Goal: Transaction & Acquisition: Purchase product/service

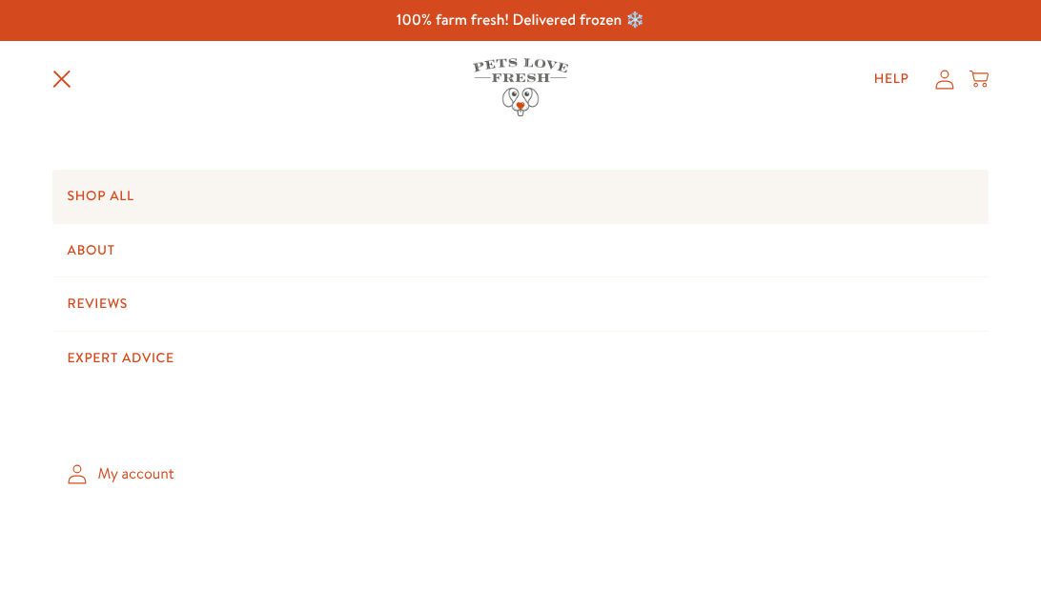
click at [118, 201] on link "Shop All" at bounding box center [520, 196] width 937 height 53
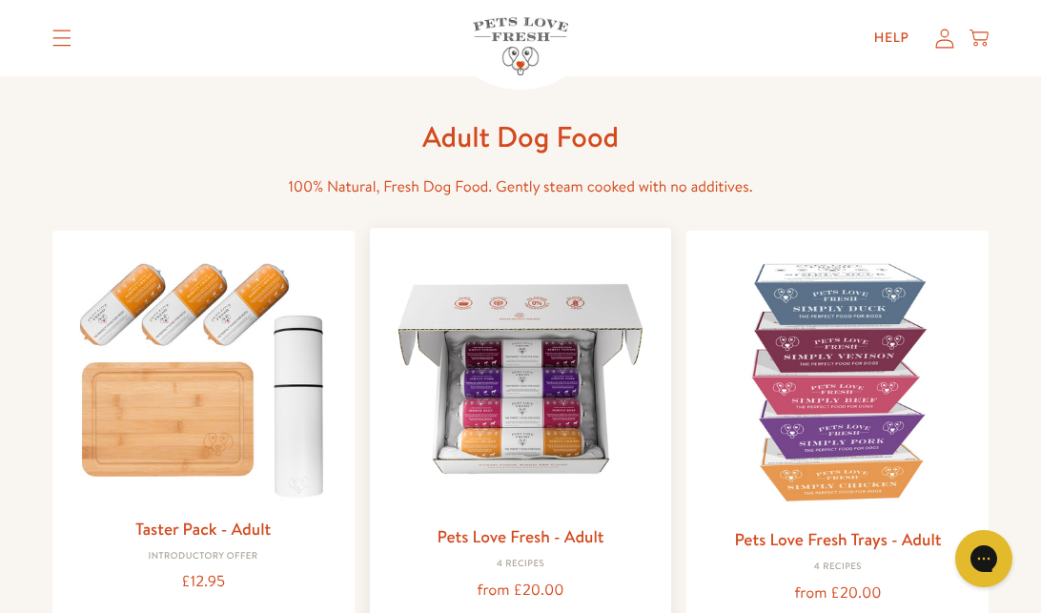
scroll to position [143, 0]
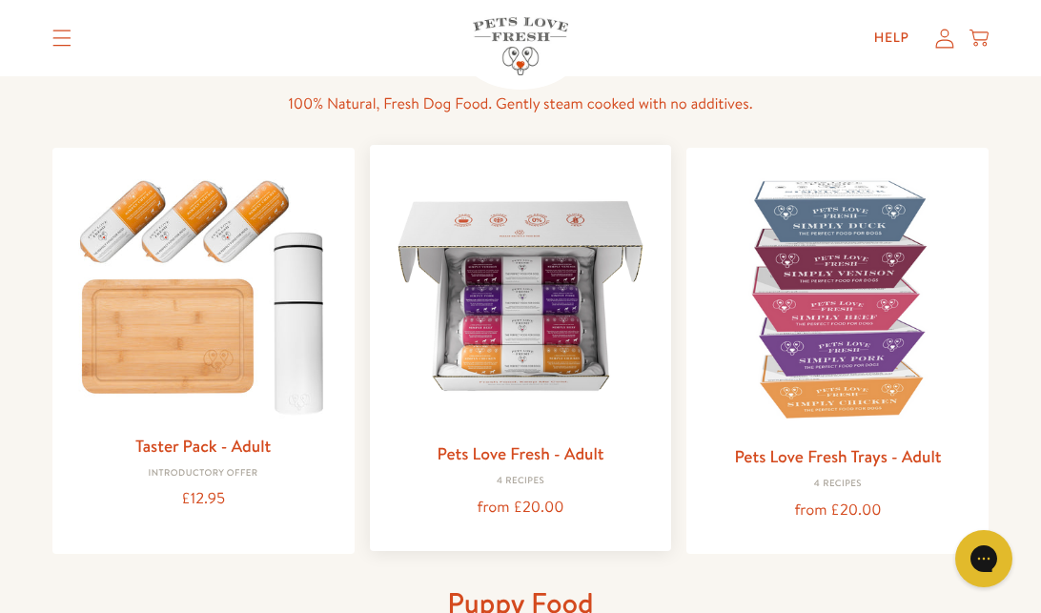
click at [625, 469] on div "Pets Love Fresh - Adult 4 Recipes from £20.00" at bounding box center [521, 479] width 272 height 81
click at [516, 385] on img at bounding box center [521, 296] width 272 height 272
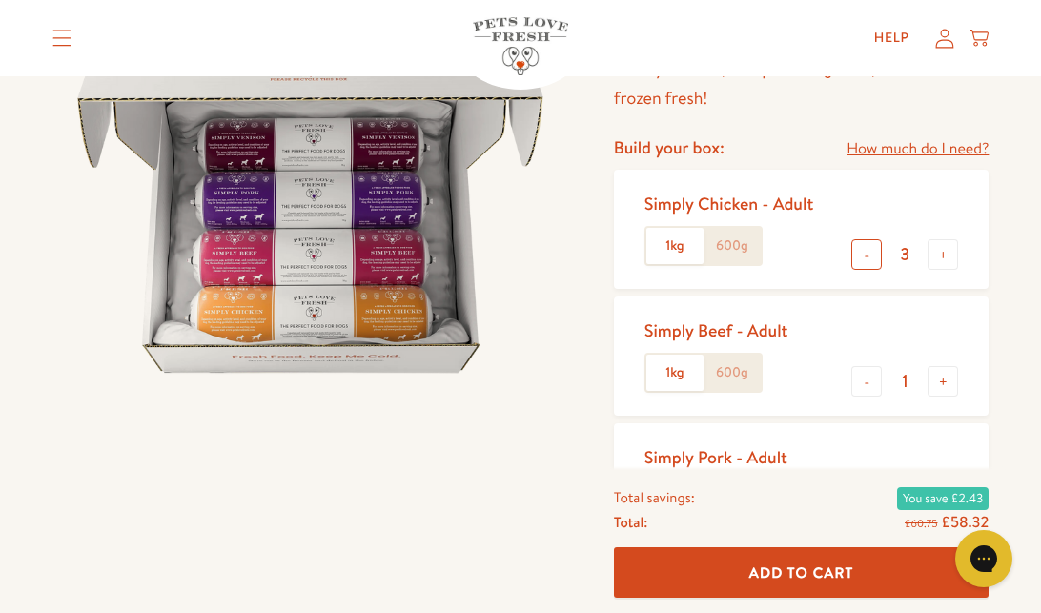
click at [867, 256] on button "-" at bounding box center [866, 254] width 30 height 30
type input "1"
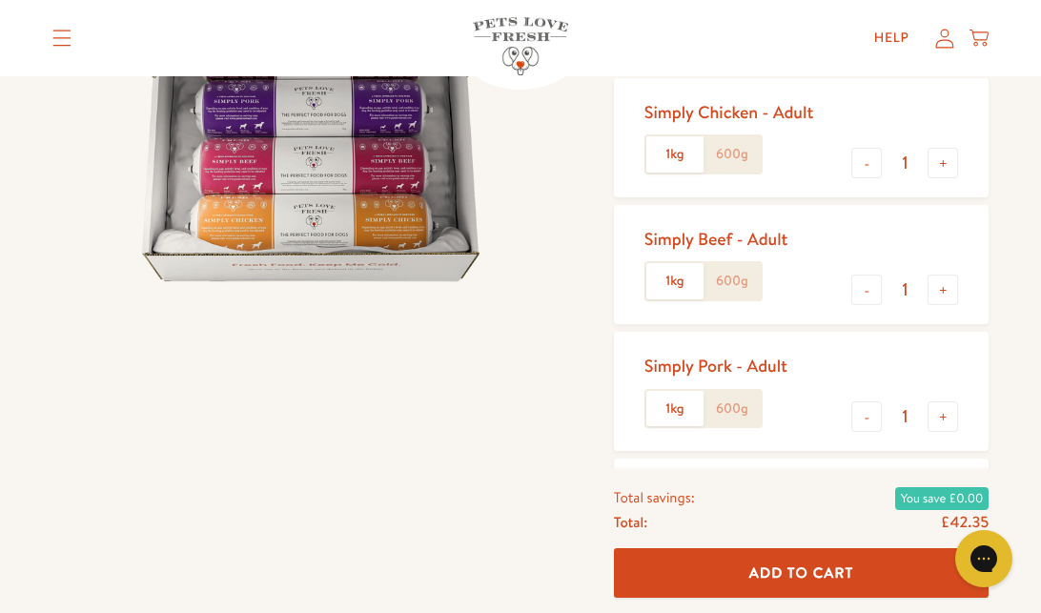
scroll to position [336, 0]
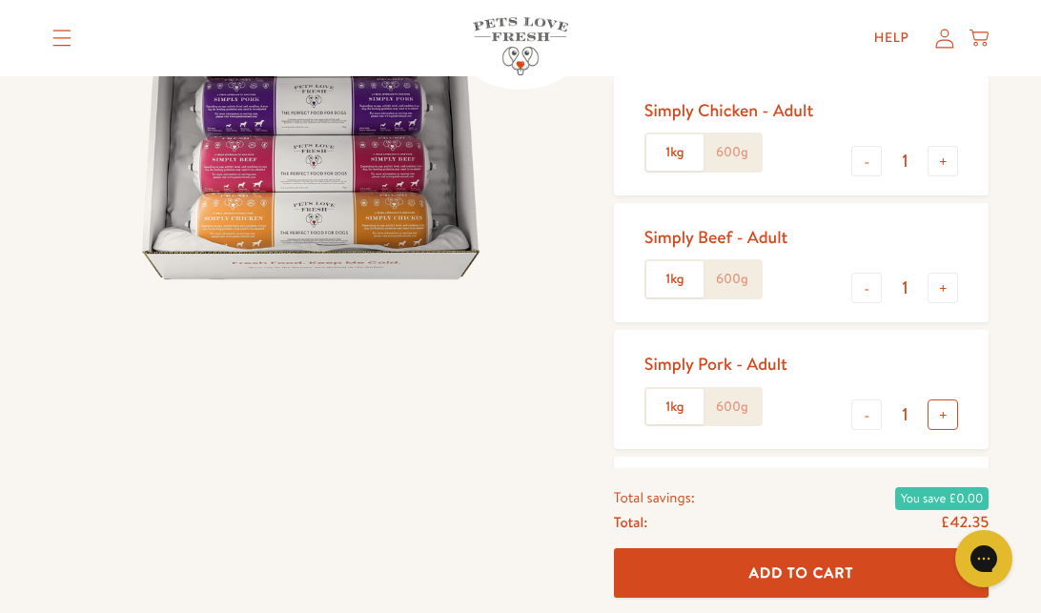
click at [954, 416] on button "+" at bounding box center [942, 414] width 30 height 30
type input "2"
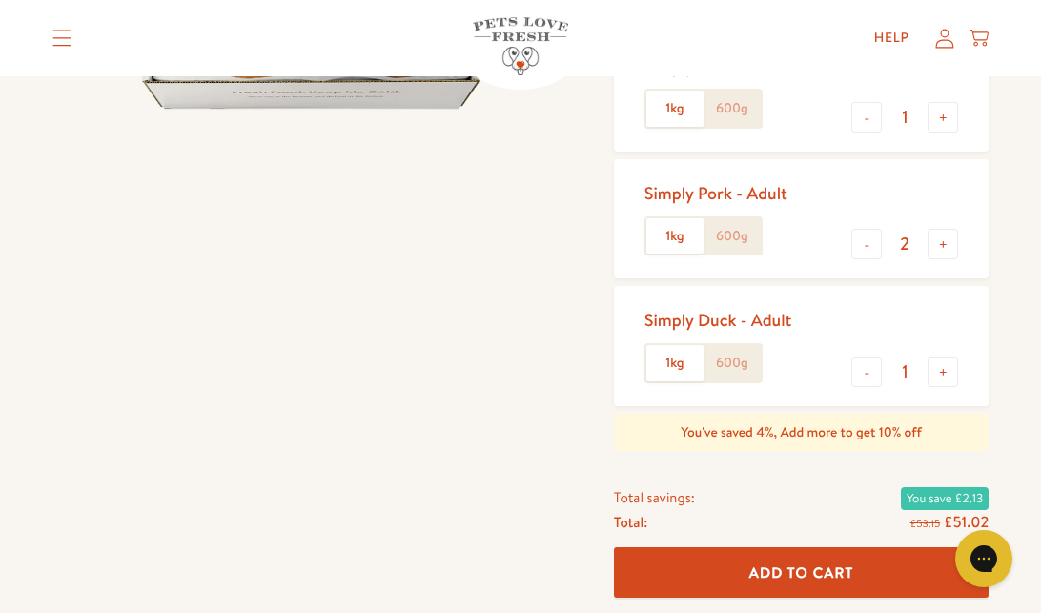
scroll to position [510, 0]
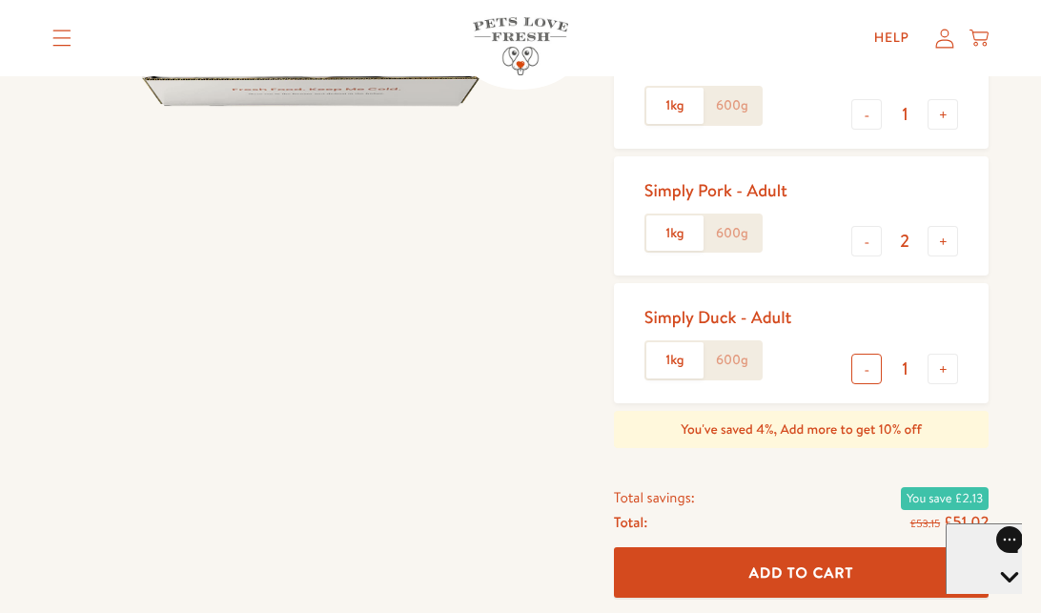
click at [868, 369] on button "-" at bounding box center [866, 369] width 30 height 30
type input "0"
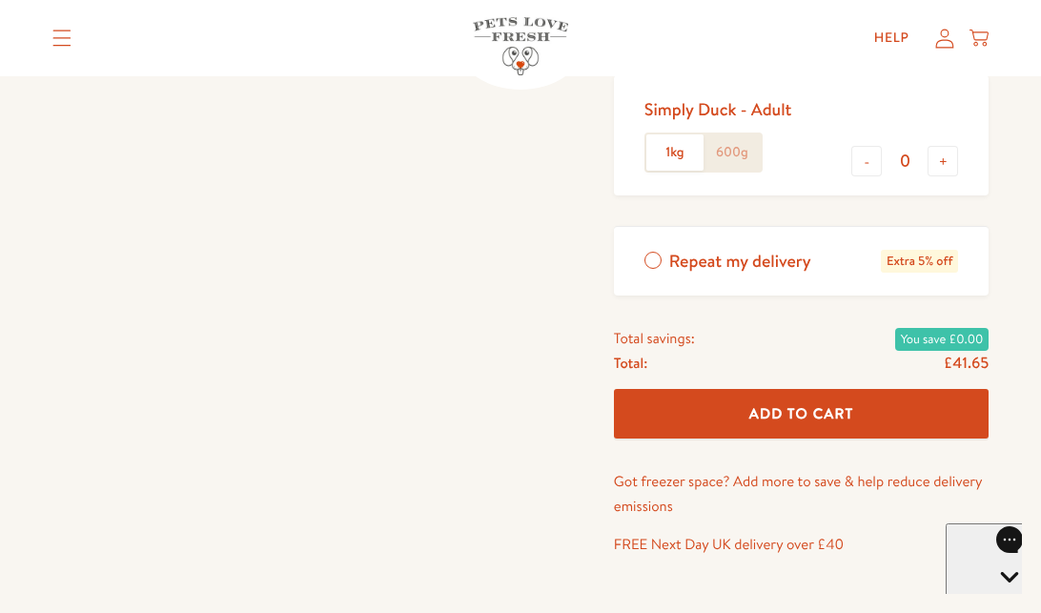
scroll to position [726, 0]
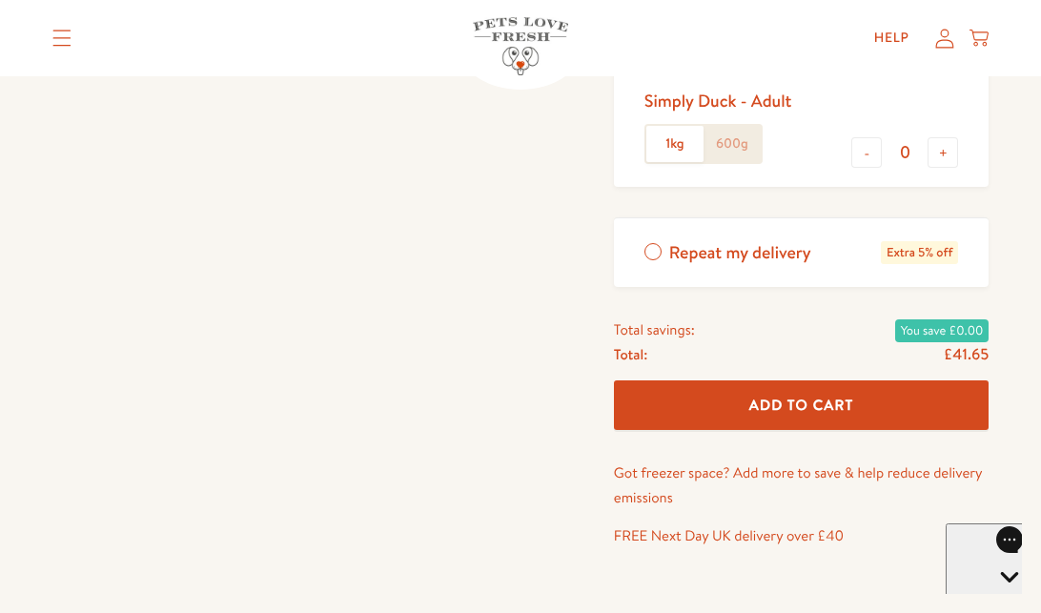
click at [881, 408] on button "Add To Cart" at bounding box center [801, 405] width 375 height 51
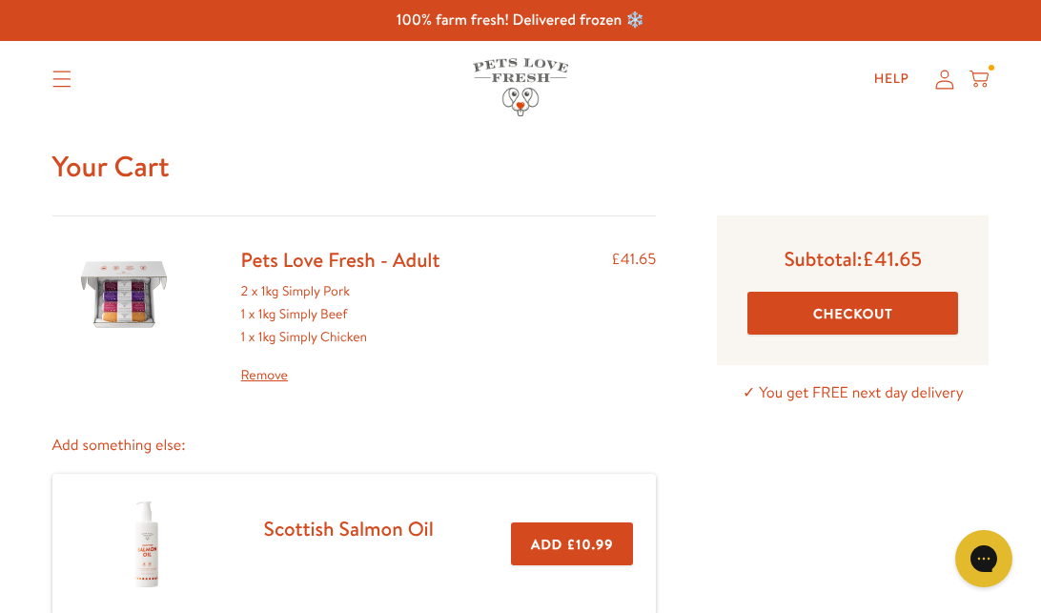
click at [897, 308] on button "Checkout" at bounding box center [852, 313] width 211 height 43
